Goal: Task Accomplishment & Management: Manage account settings

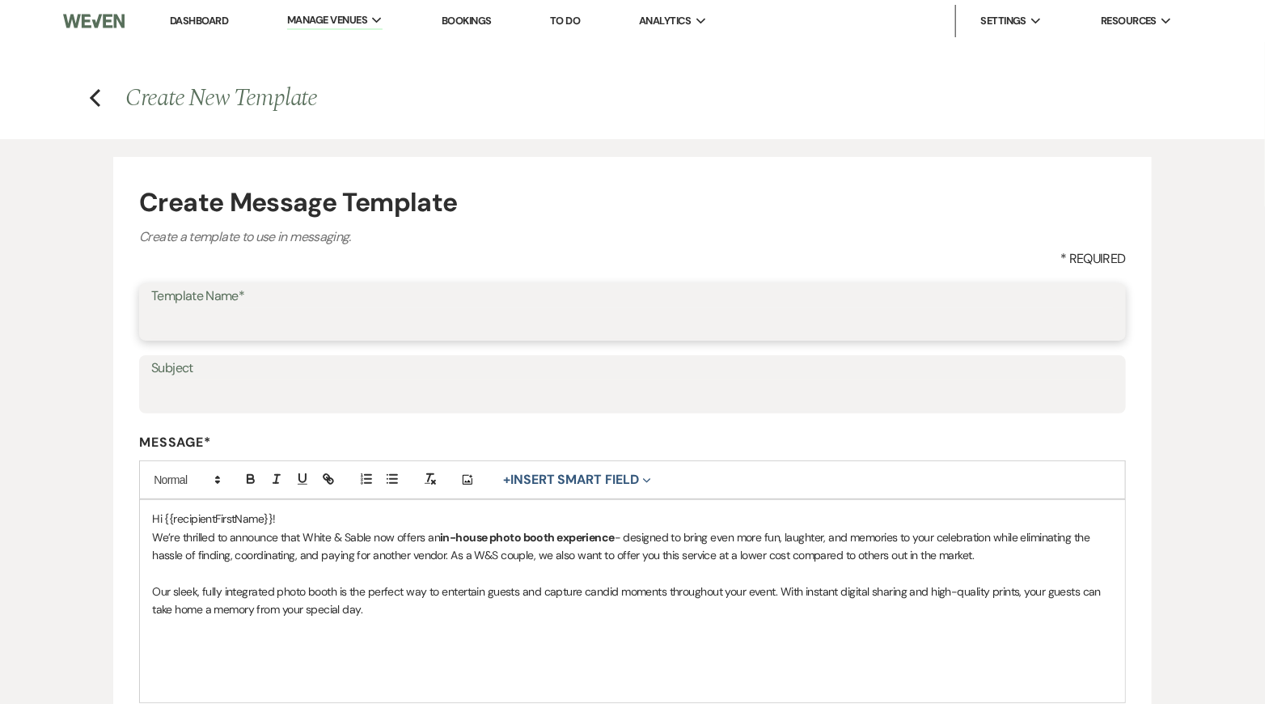
click at [429, 330] on input "Template Name*" at bounding box center [632, 323] width 962 height 32
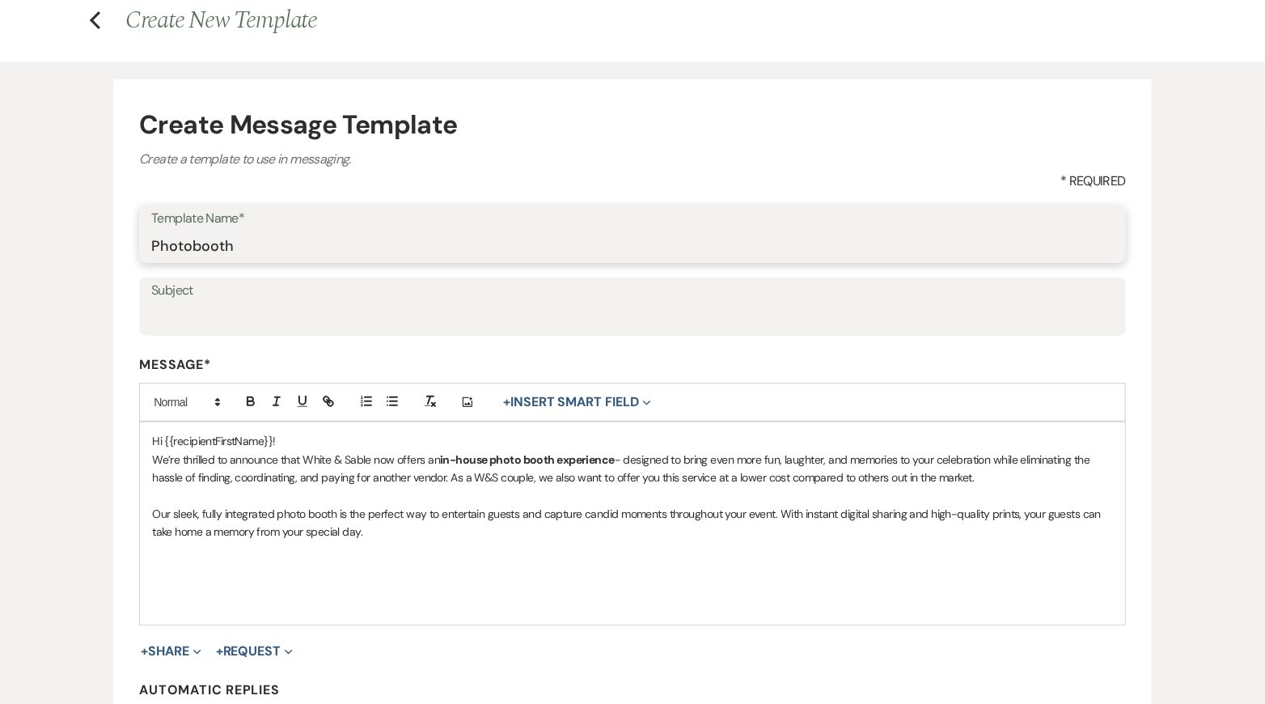
scroll to position [291, 0]
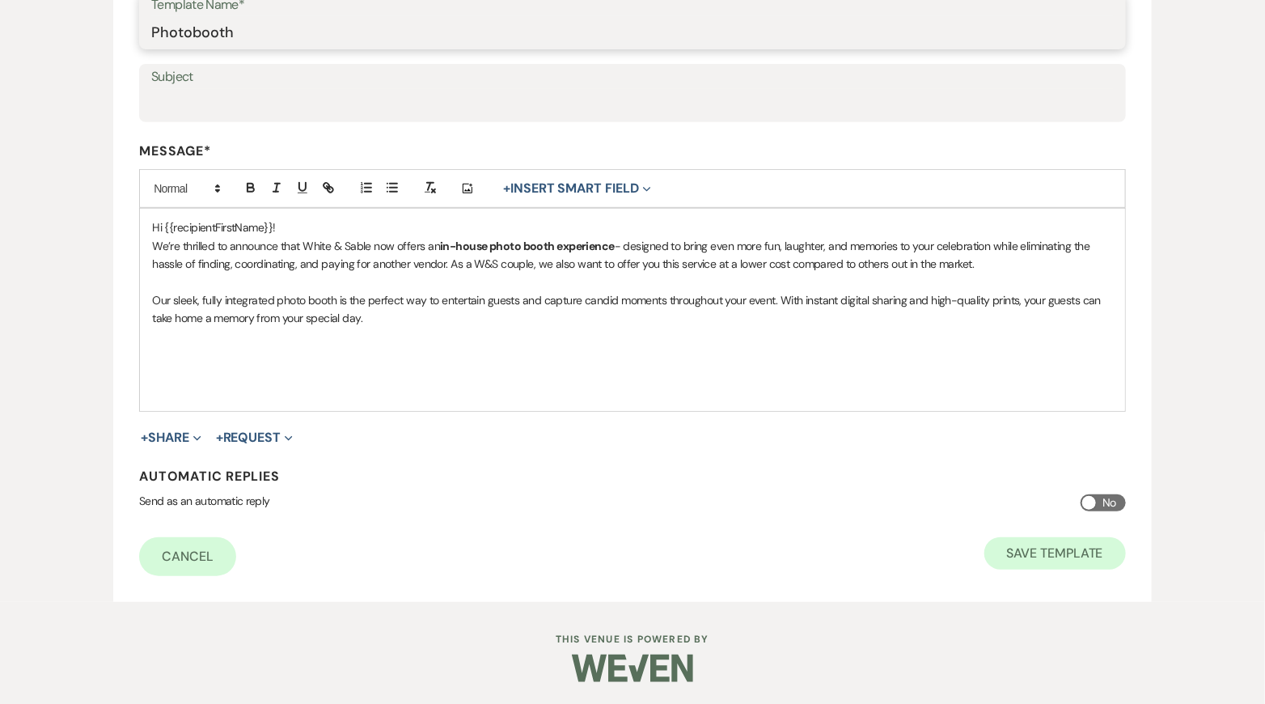
type input "Photobooth"
click at [989, 547] on button "Save Template" at bounding box center [1055, 553] width 142 height 32
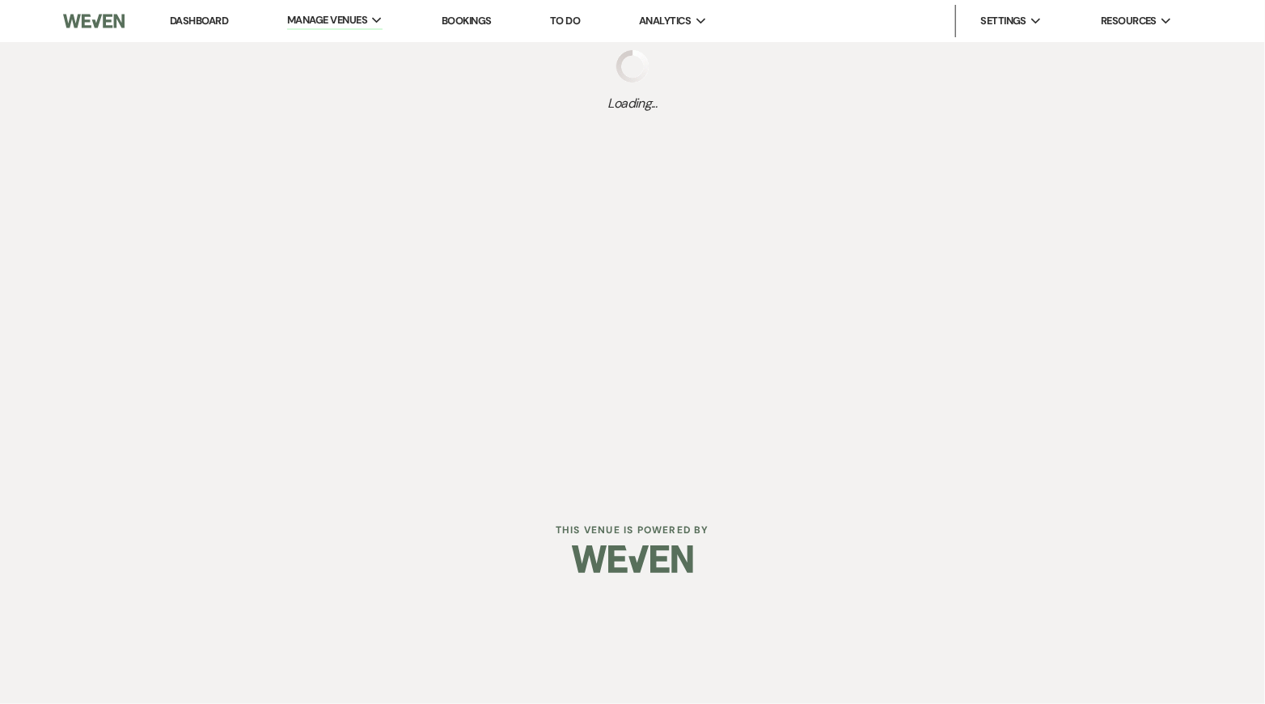
select select "Message Templates"
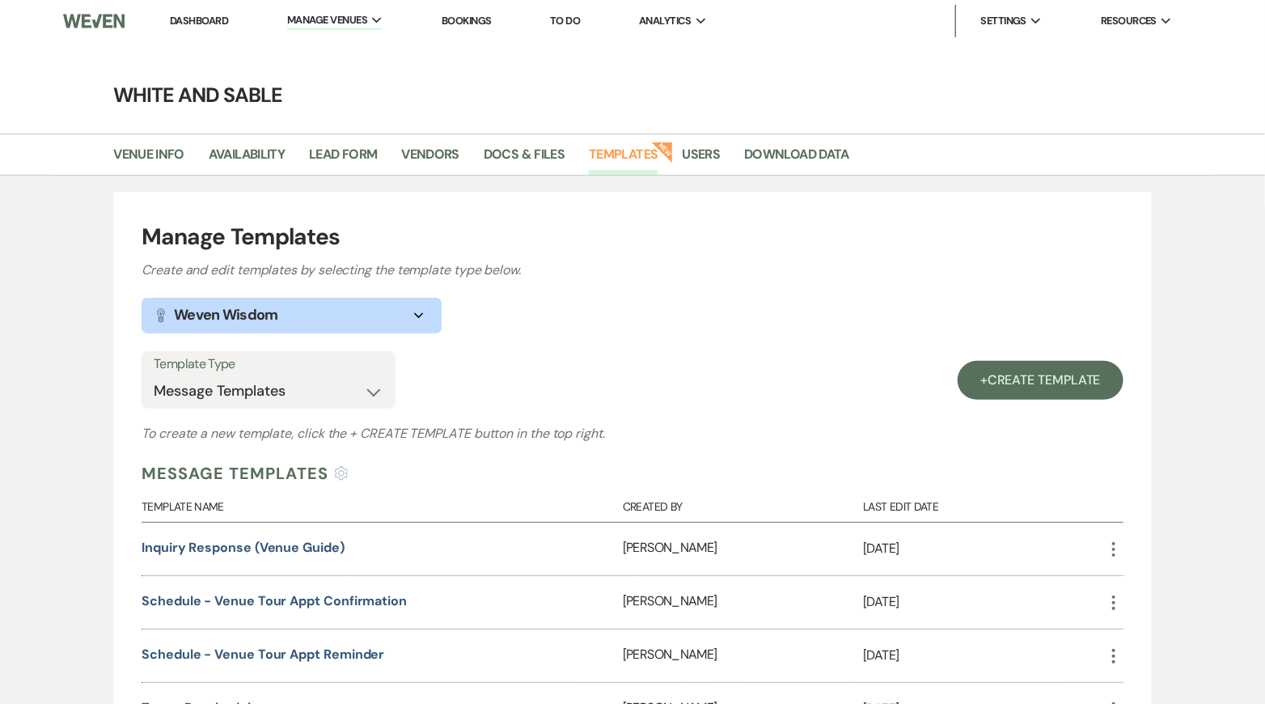
click at [206, 23] on link "Dashboard" at bounding box center [199, 21] width 58 height 14
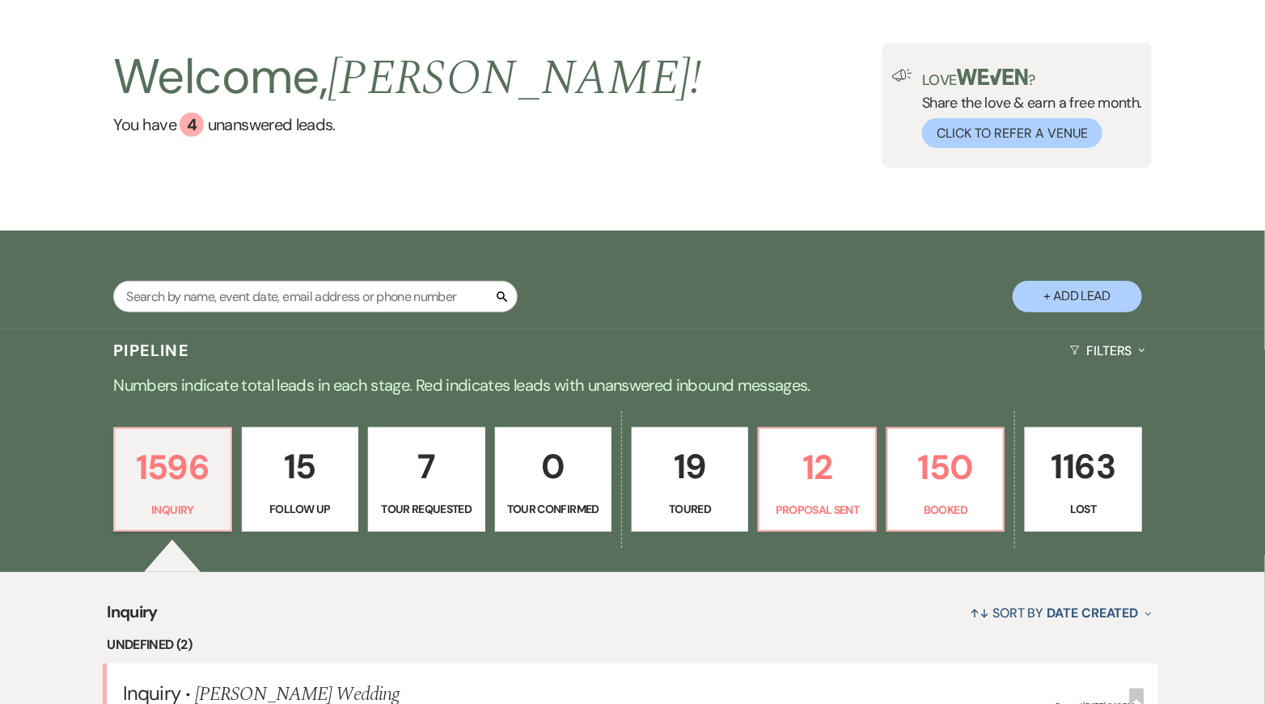
scroll to position [140, 0]
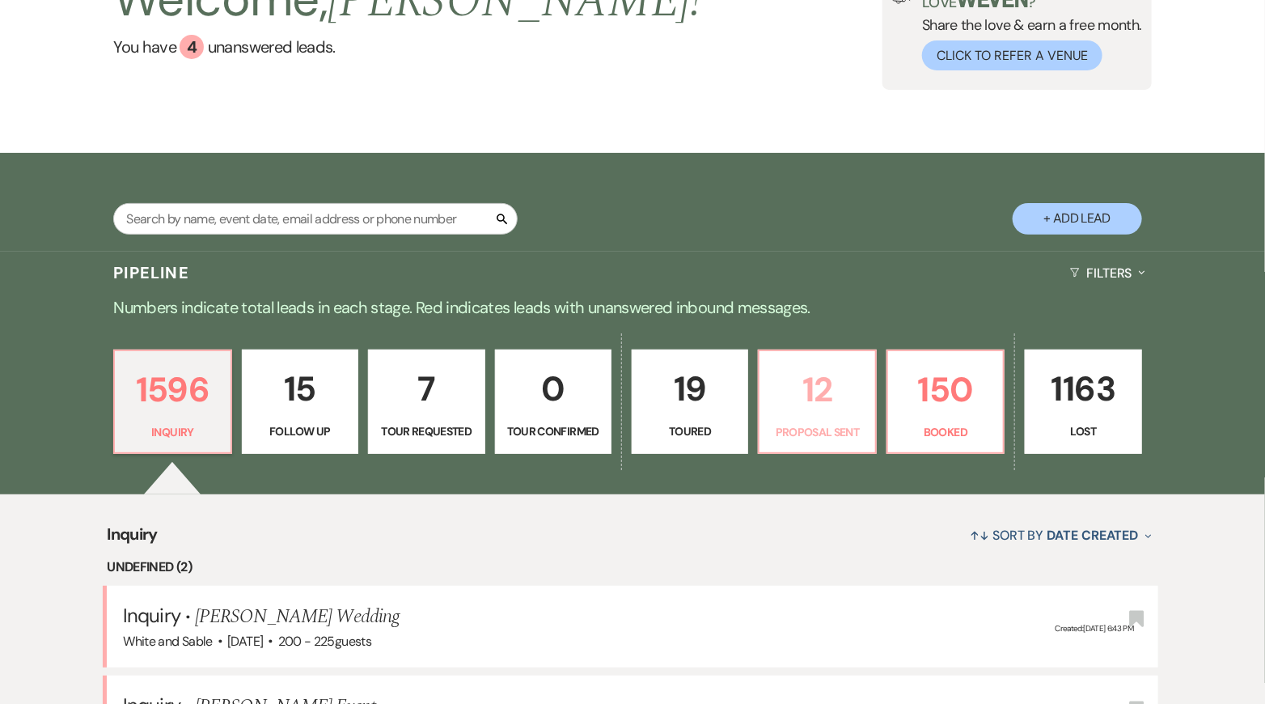
click at [793, 362] on p "12" at bounding box center [816, 389] width 95 height 54
click at [842, 100] on div "Welcome, [PERSON_NAME] ! You have 4 unanswered lead s . Love ? Share the love &…" at bounding box center [632, 27] width 1265 height 251
click at [825, 150] on div "Welcome, [PERSON_NAME] ! You have 4 unanswered lead s . Love ? Share the love &…" at bounding box center [632, 27] width 1265 height 251
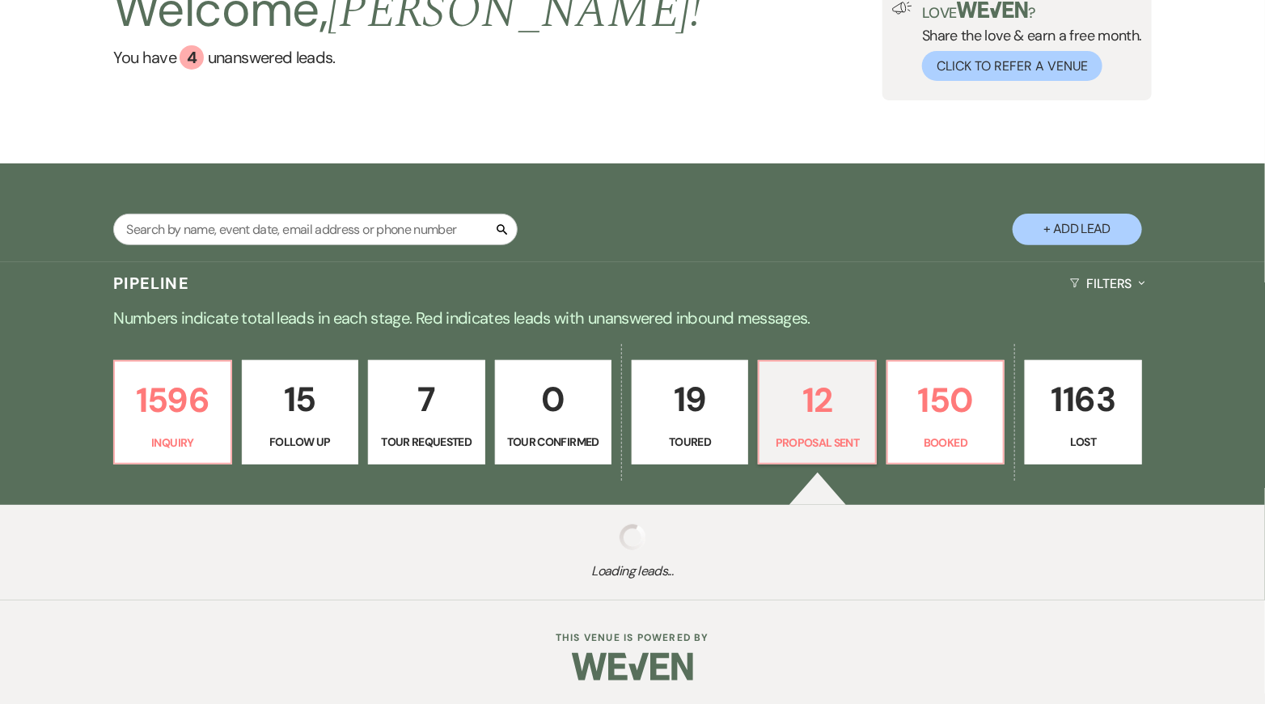
select select "6"
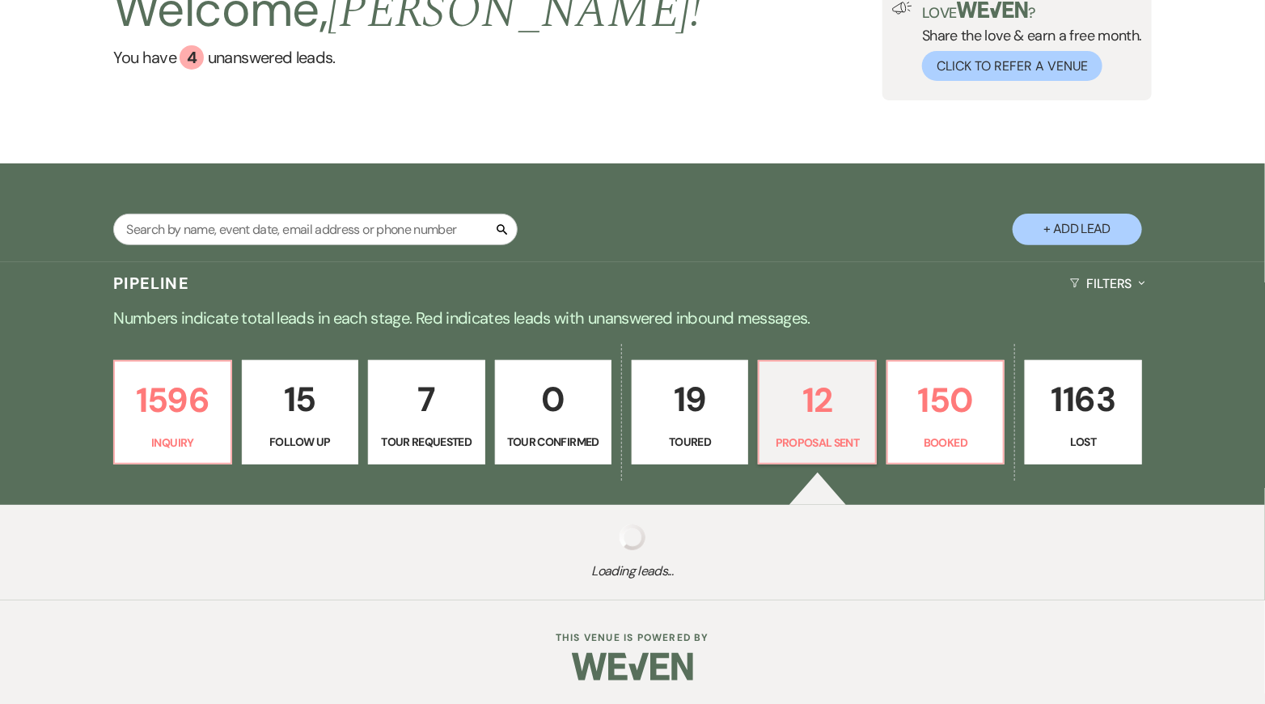
select select "6"
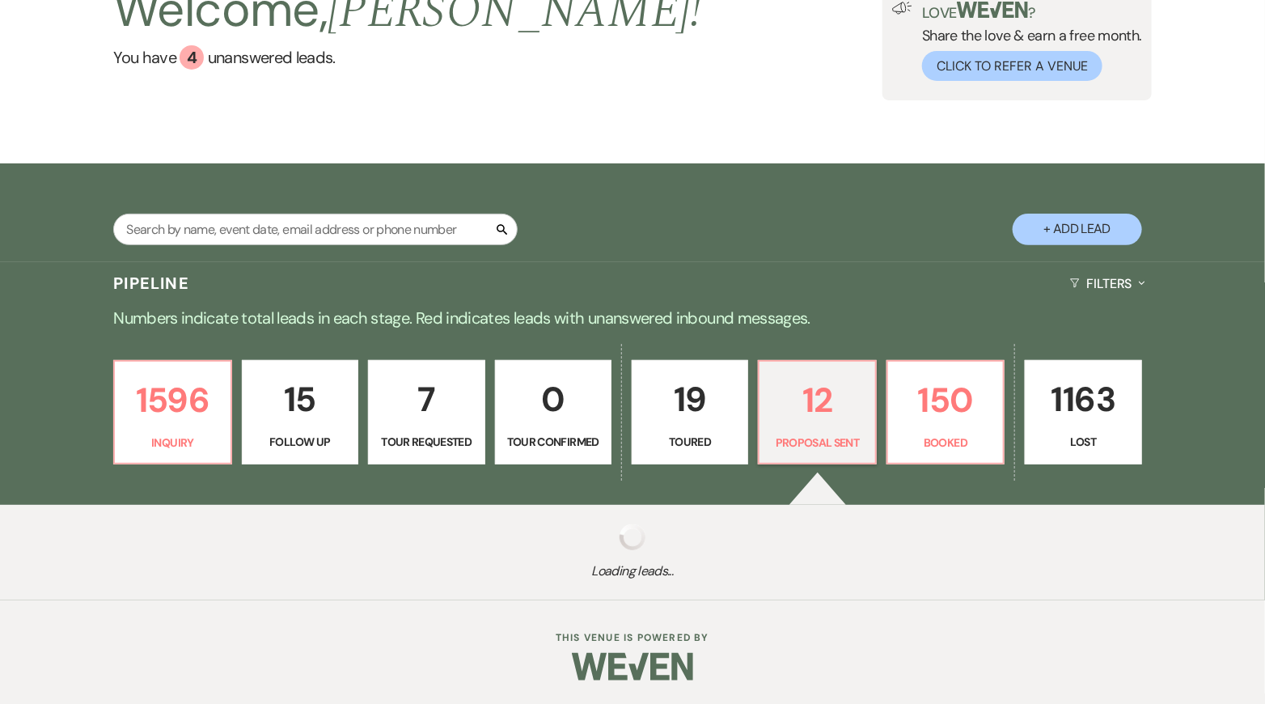
select select "6"
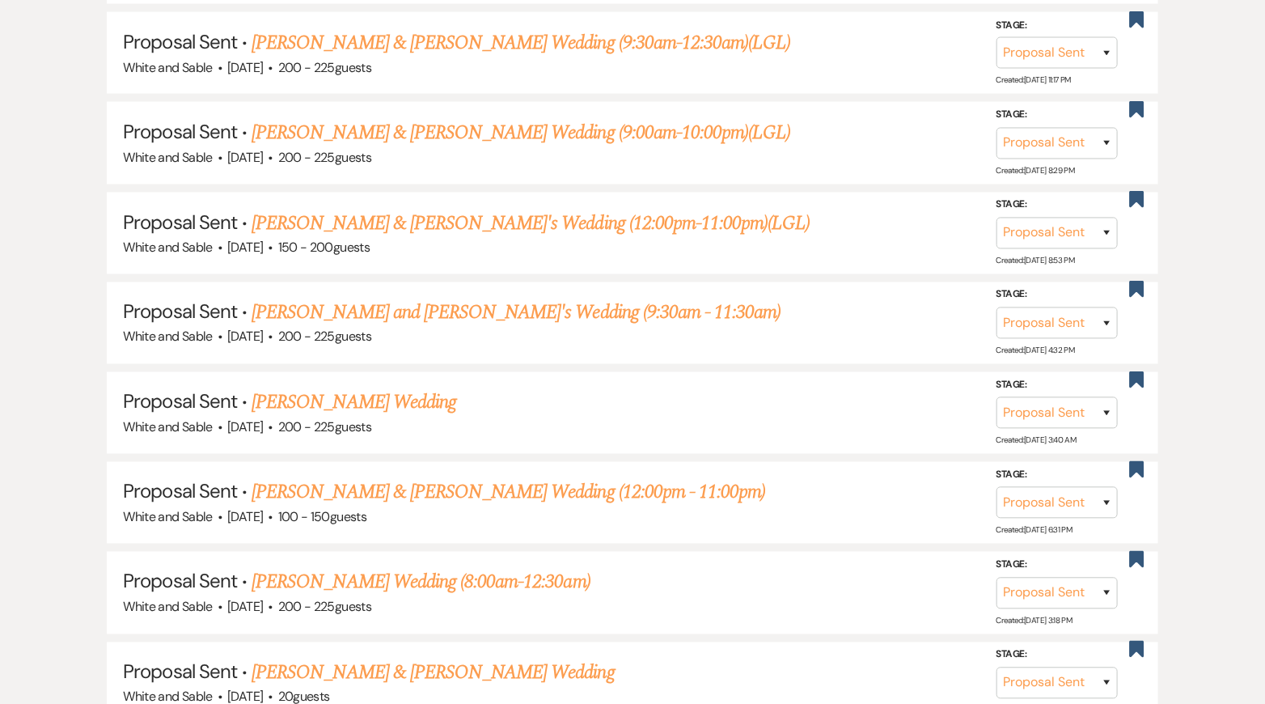
scroll to position [1126, 0]
